Goal: Information Seeking & Learning: Learn about a topic

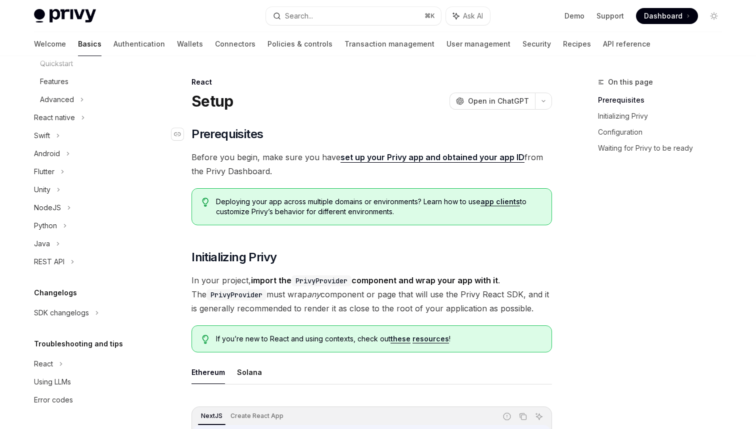
click at [388, 132] on h2 "​ Prerequisites" at bounding box center [372, 134] width 361 height 16
click at [429, 135] on h2 "​ Prerequisites" at bounding box center [372, 134] width 361 height 16
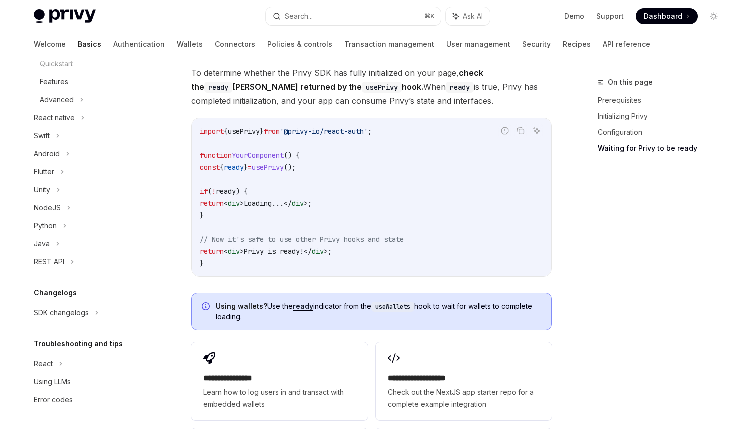
scroll to position [1065, 0]
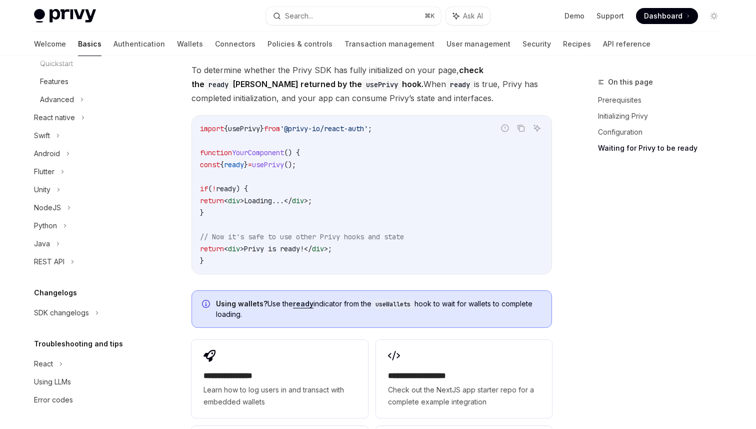
click at [284, 165] on span "usePrivy" at bounding box center [268, 164] width 32 height 9
copy code "const { ready } = usePrivy ();"
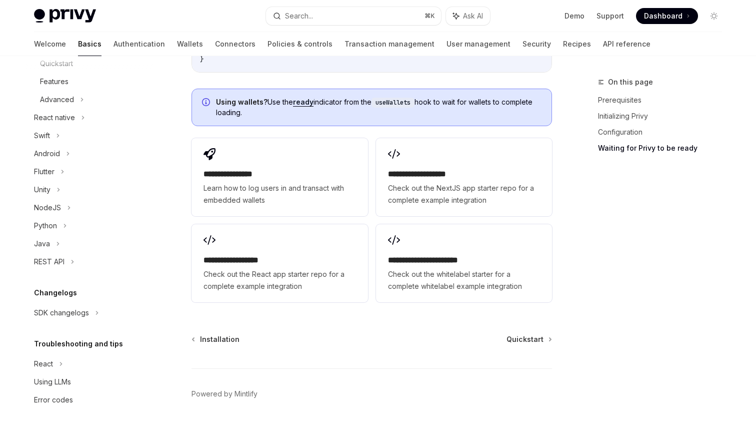
scroll to position [1292, 0]
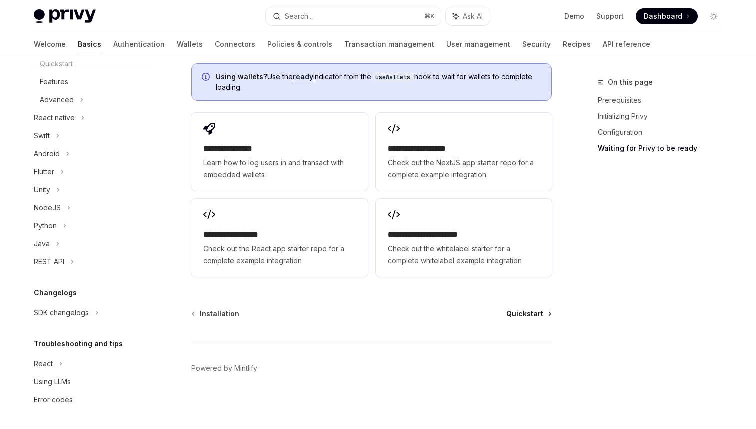
click at [538, 309] on span "Quickstart" at bounding box center [525, 314] width 37 height 10
type textarea "*"
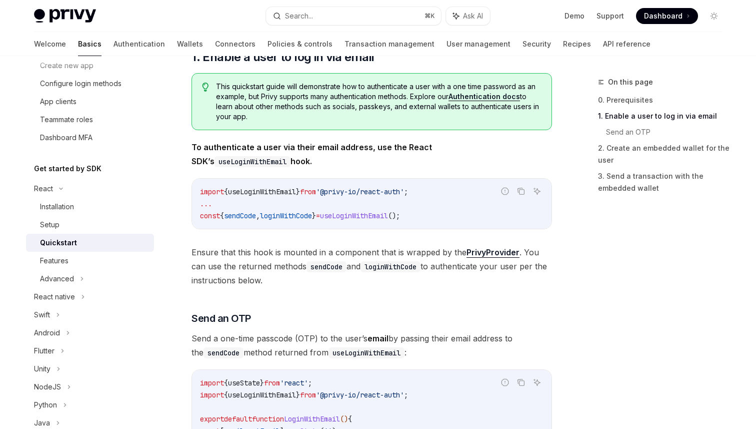
scroll to position [175, 0]
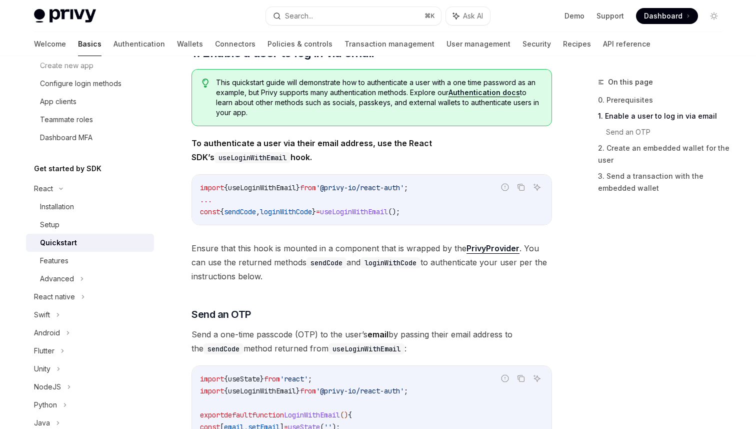
click at [342, 203] on code "import { useLoginWithEmail } from '@privy-io/react-auth' ; ... const { sendCode…" at bounding box center [372, 200] width 344 height 36
click at [364, 223] on div "import { useLoginWithEmail } from '@privy-io/react-auth' ; ... const { sendCode…" at bounding box center [372, 200] width 360 height 50
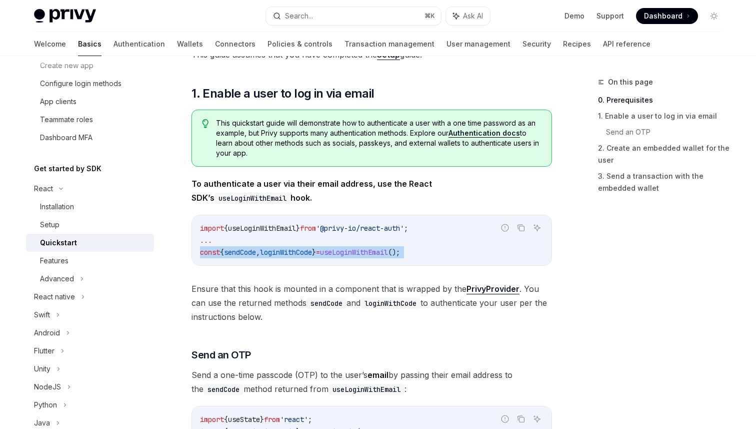
scroll to position [140, 0]
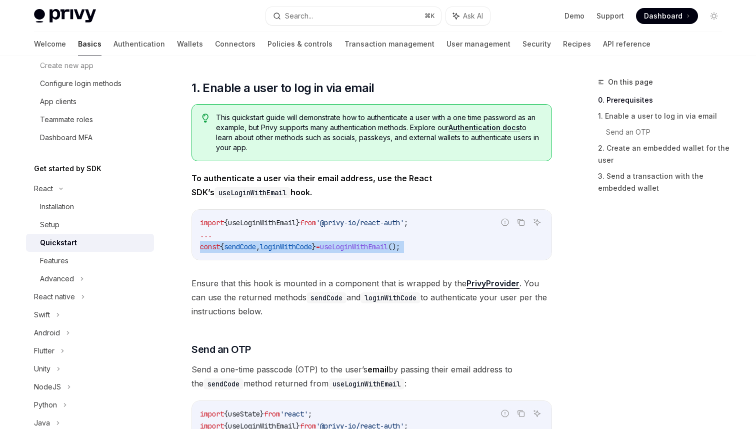
click at [421, 113] on span "This quickstart guide will demonstrate how to authenticate a user with a one ti…" at bounding box center [379, 133] width 326 height 40
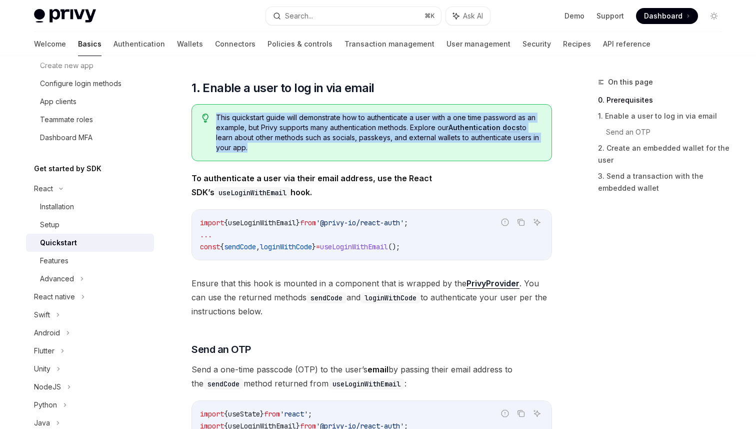
click at [419, 104] on div "This quickstart guide will demonstrate how to authenticate a user with a one ti…" at bounding box center [372, 132] width 361 height 57
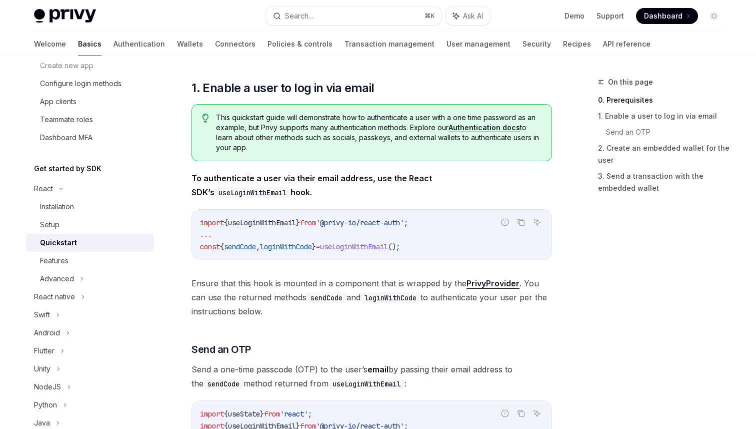
click at [419, 104] on div "This quickstart guide will demonstrate how to authenticate a user with a one ti…" at bounding box center [372, 132] width 361 height 57
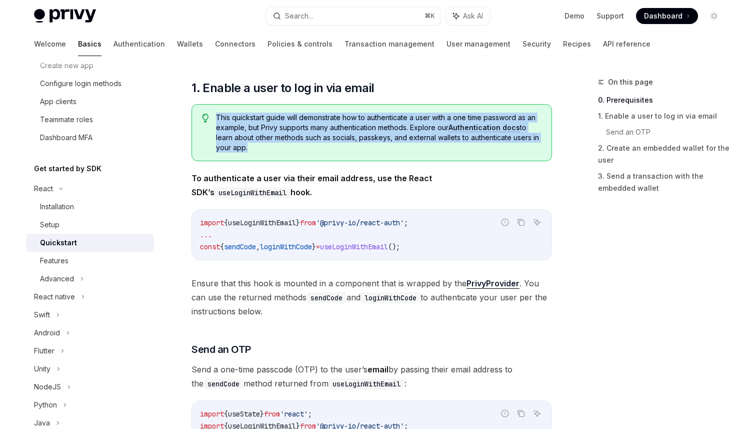
click at [419, 104] on div "This quickstart guide will demonstrate how to authenticate a user with a one ti…" at bounding box center [372, 132] width 361 height 57
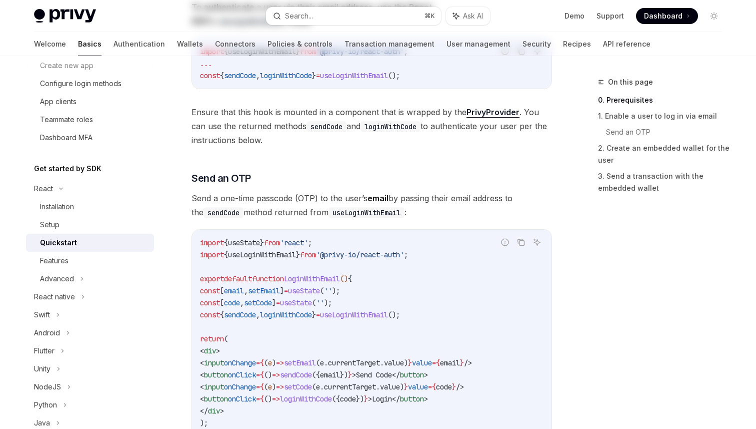
scroll to position [0, 0]
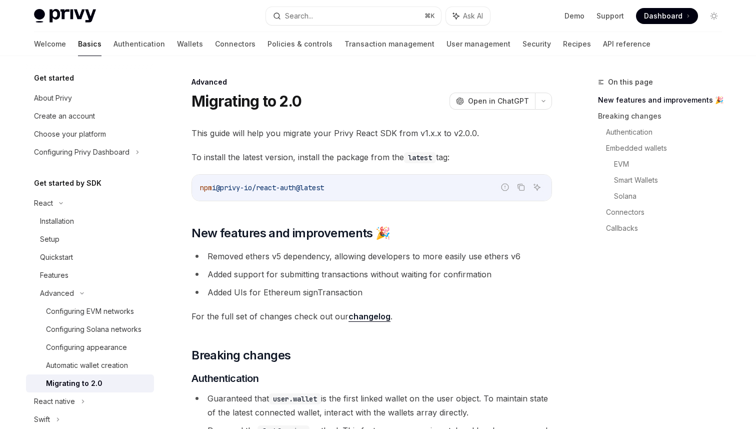
scroll to position [284, 0]
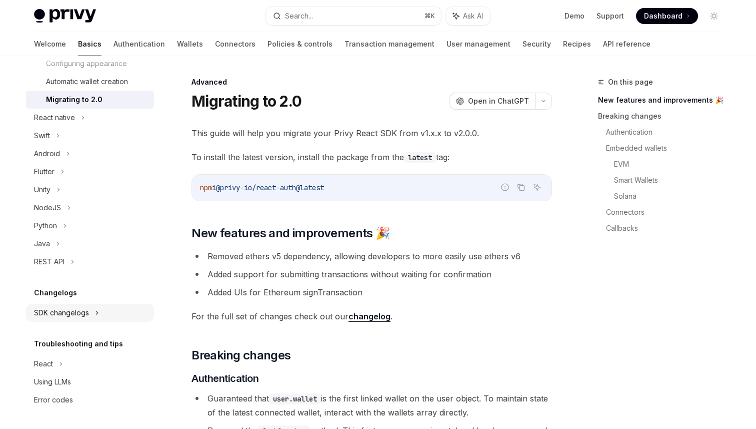
click at [77, 316] on div "SDK changelogs" at bounding box center [61, 313] width 55 height 12
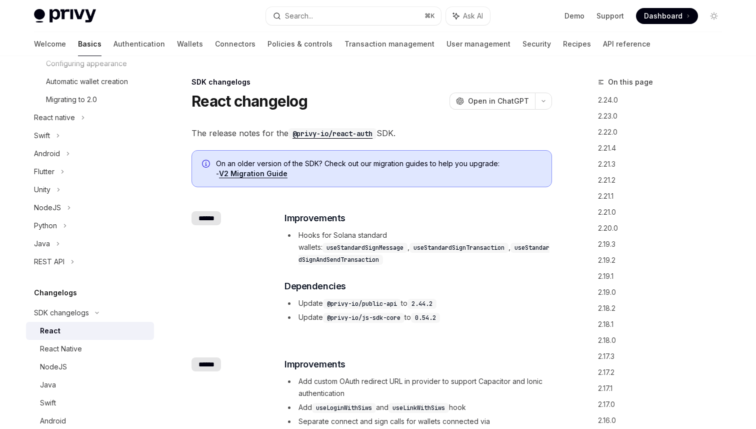
click at [46, 338] on link "React" at bounding box center [90, 331] width 128 height 18
click at [461, 311] on li "Update @privy-io/js-sdk-core to 0.54.2" at bounding box center [418, 317] width 267 height 12
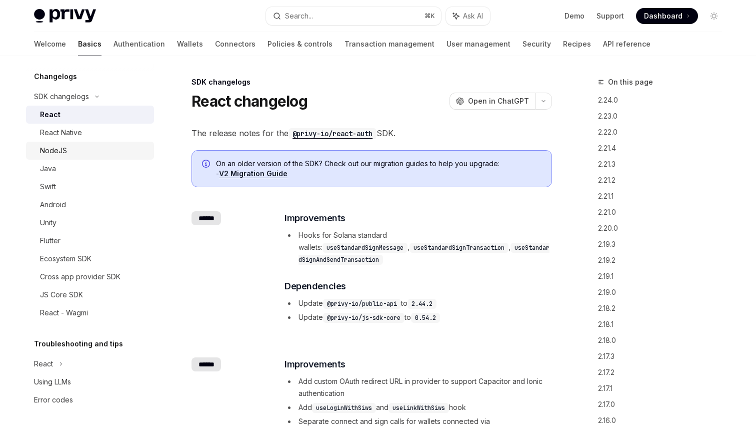
scroll to position [4, 0]
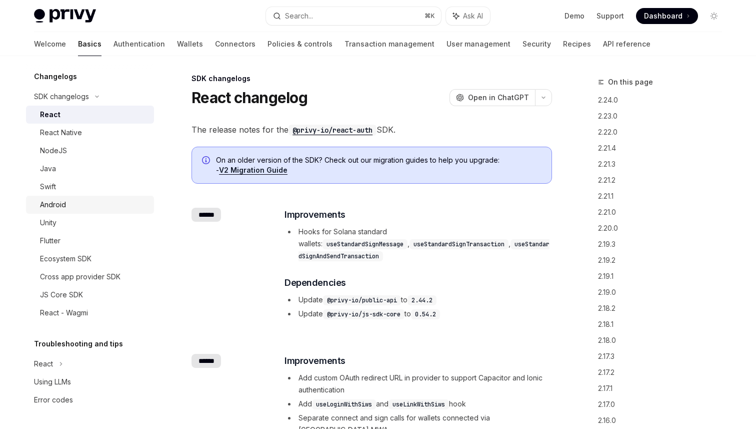
click at [96, 205] on div "Android" at bounding box center [94, 205] width 108 height 12
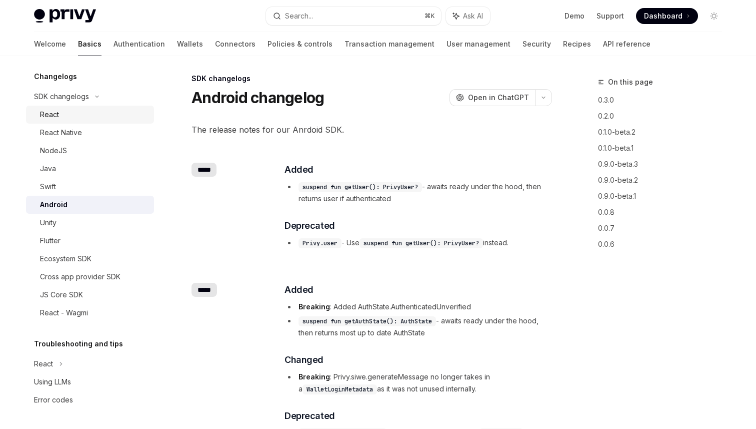
click at [42, 109] on div "React" at bounding box center [49, 115] width 19 height 12
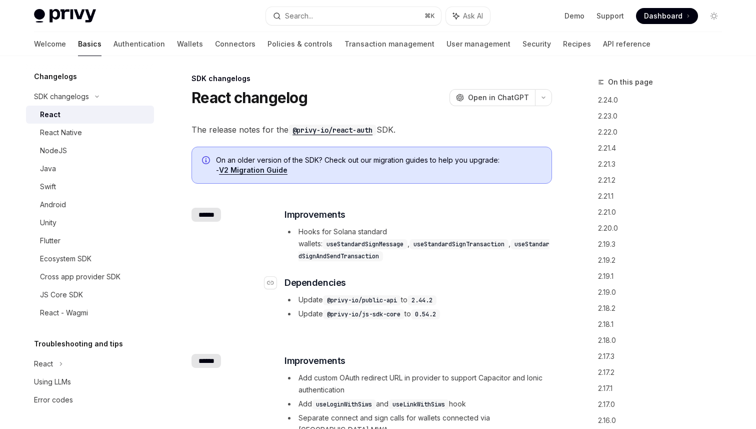
click at [488, 276] on h3 "​ Dependencies" at bounding box center [418, 283] width 267 height 14
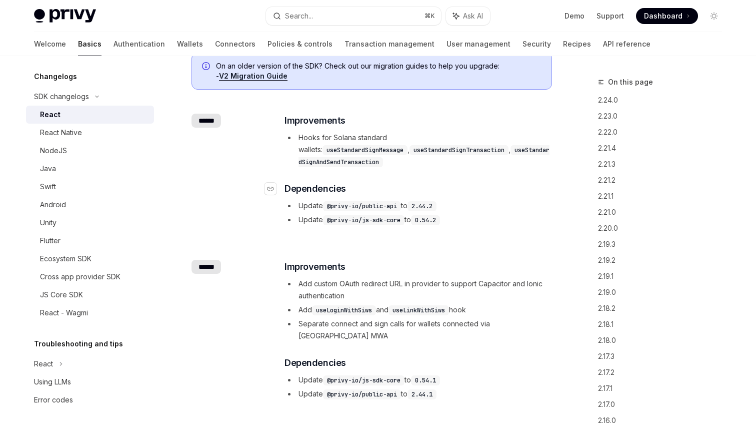
scroll to position [103, 0]
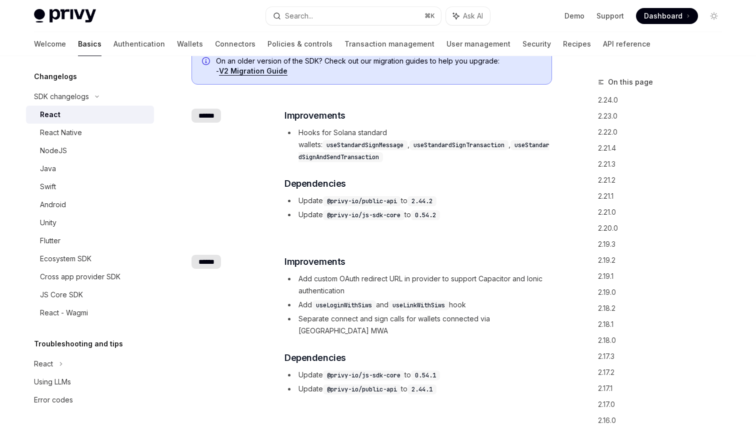
click at [467, 180] on div "​ Improvements Hooks for Solana standard wallets: useStandardSignMessage , useS…" at bounding box center [418, 165] width 267 height 112
click at [376, 196] on code "@privy-io/public-api" at bounding box center [362, 201] width 78 height 10
click at [487, 182] on div "​ Improvements Hooks for Solana standard wallets: useStandardSignMessage , useS…" at bounding box center [418, 165] width 267 height 112
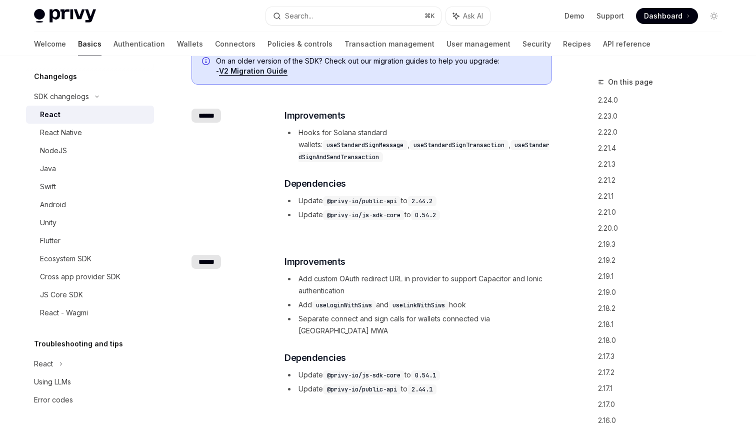
click at [452, 239] on div "​ ****** ​ Improvements Add custom OAuth redirect URL in provider to support Ca…" at bounding box center [372, 326] width 361 height 174
click at [77, 296] on div "JS Core SDK" at bounding box center [61, 295] width 43 height 12
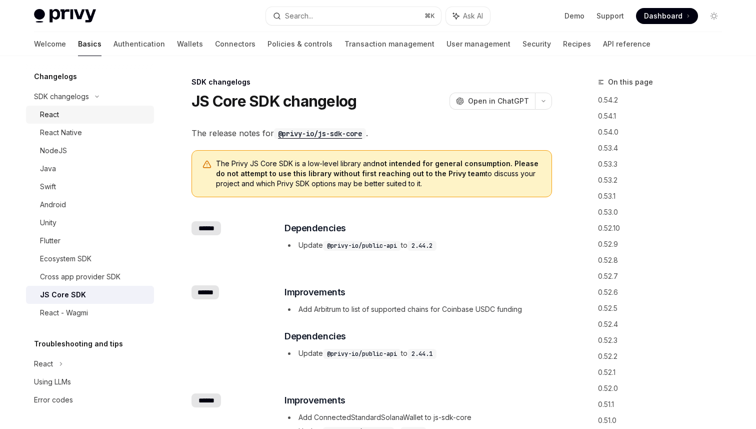
click at [77, 112] on div "React" at bounding box center [94, 115] width 108 height 12
type textarea "*"
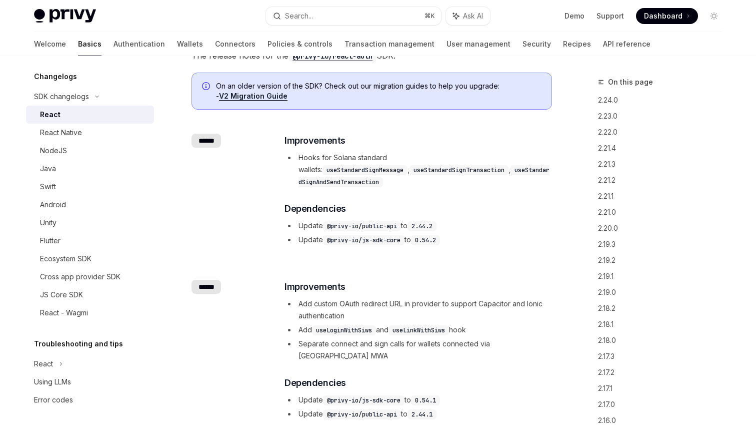
scroll to position [90, 0]
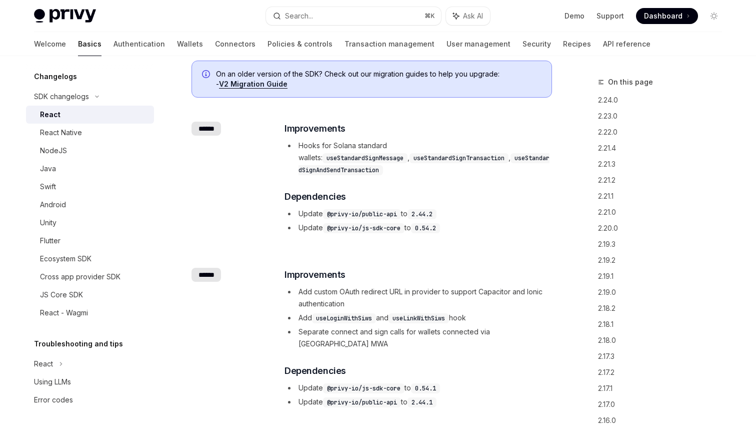
click at [422, 156] on code "useStandardSignAndSendTransaction" at bounding box center [424, 164] width 251 height 22
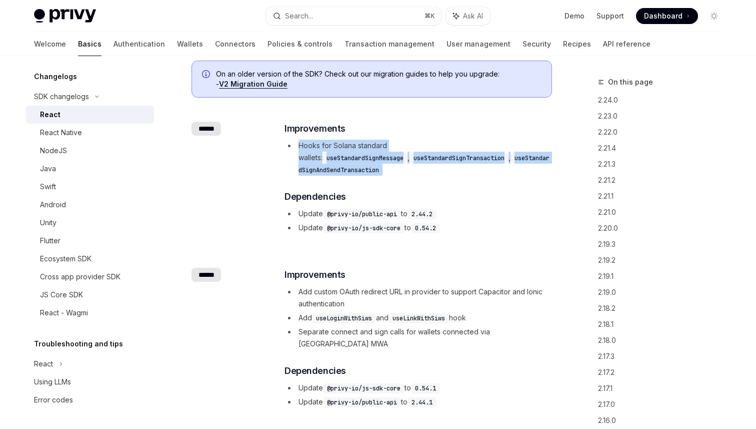
click at [448, 163] on code "useStandardSignAndSendTransaction" at bounding box center [424, 164] width 251 height 22
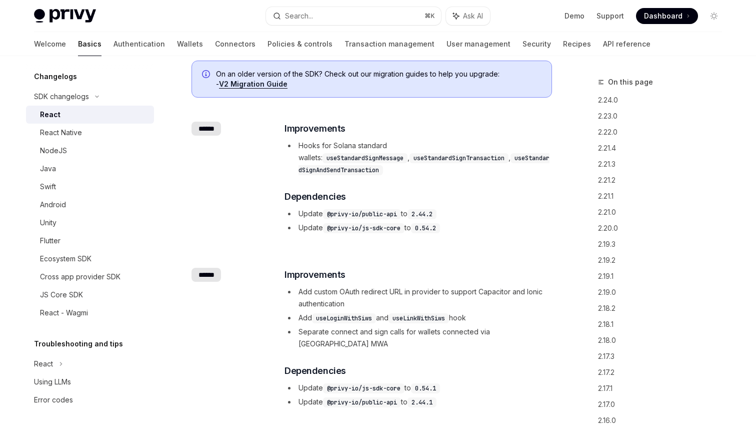
click at [448, 163] on code "useStandardSignAndSendTransaction" at bounding box center [424, 164] width 251 height 22
click at [520, 208] on li "Update @privy-io/public-api to 2.44.2" at bounding box center [418, 214] width 267 height 12
click at [473, 168] on div "​ Improvements Hooks for Solana standard wallets: useStandardSignMessage , useS…" at bounding box center [418, 178] width 267 height 112
click at [460, 159] on code "useStandardSignAndSendTransaction" at bounding box center [424, 164] width 251 height 22
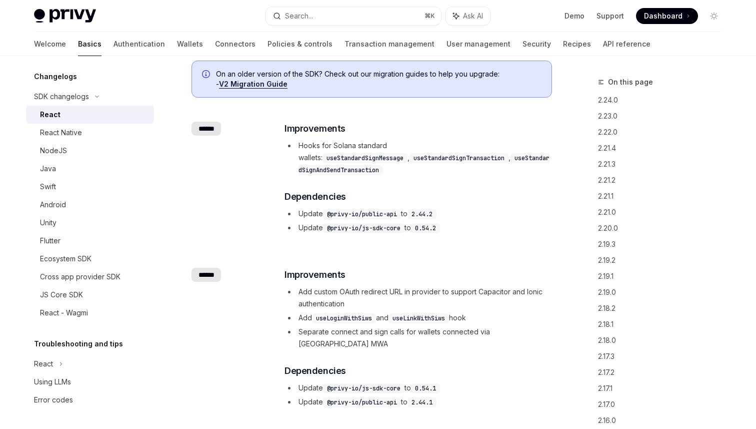
click at [460, 159] on code "useStandardSignAndSendTransaction" at bounding box center [424, 164] width 251 height 22
